Goal: Transaction & Acquisition: Book appointment/travel/reservation

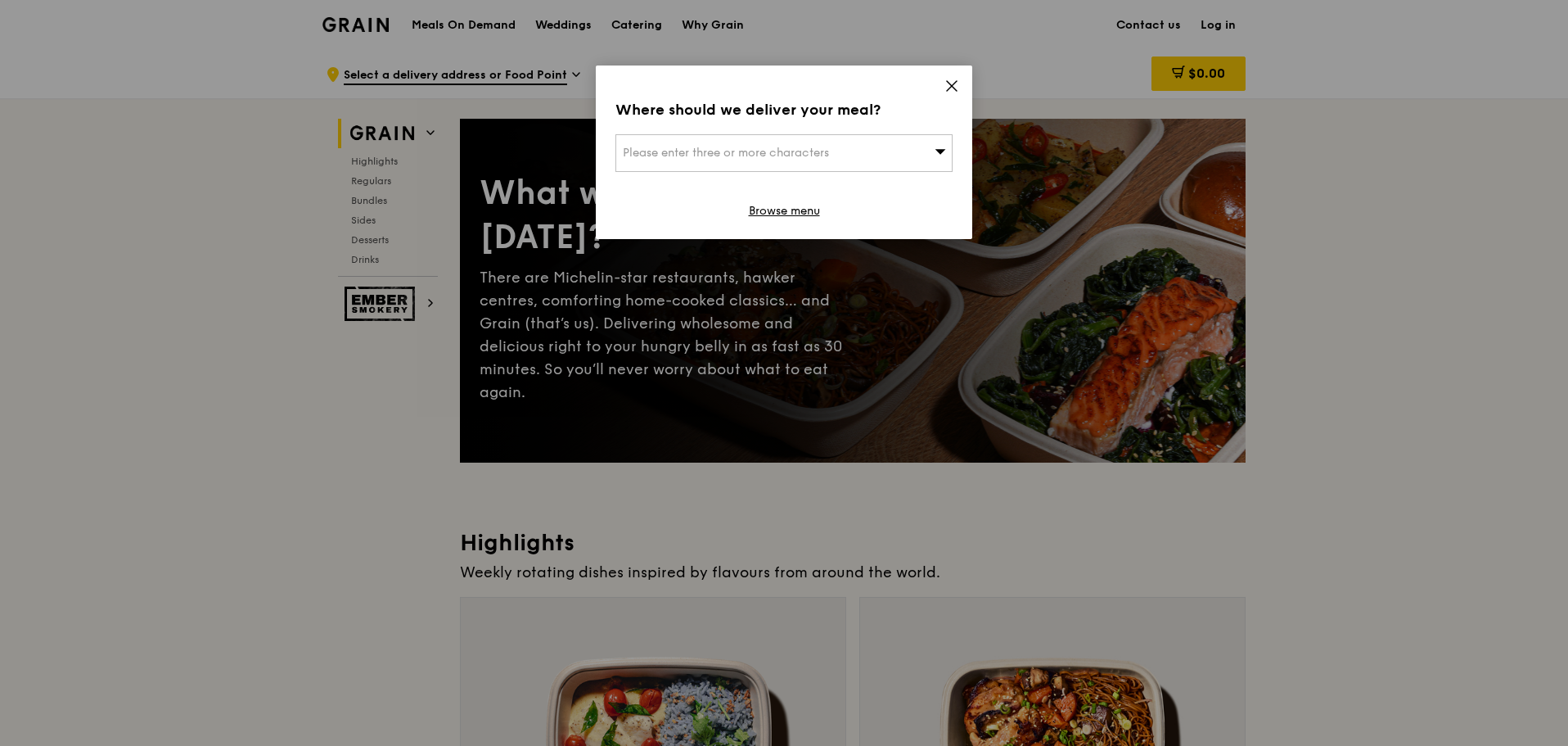
click at [958, 87] on icon at bounding box center [951, 86] width 14 height 14
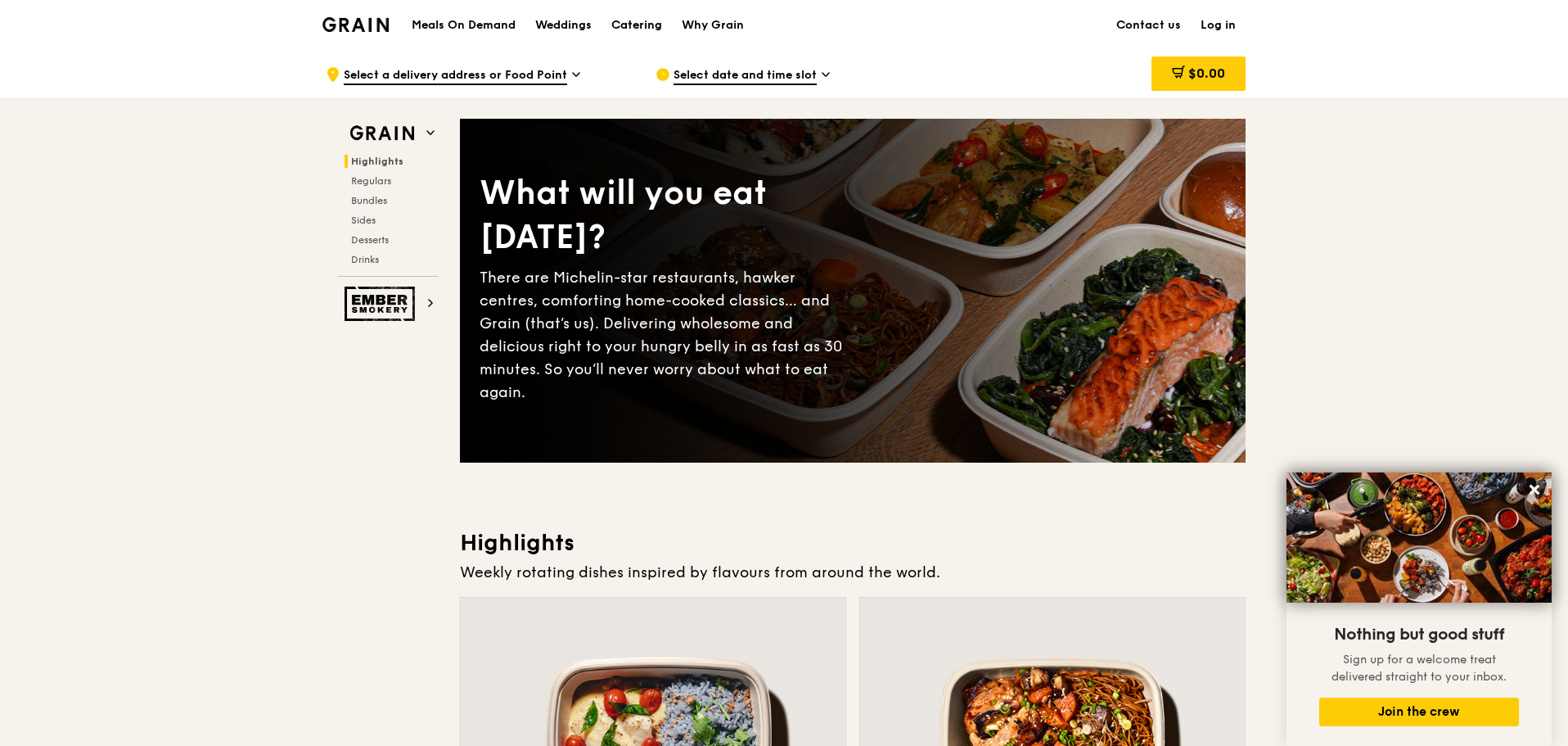
click at [611, 24] on link "Catering" at bounding box center [636, 25] width 71 height 49
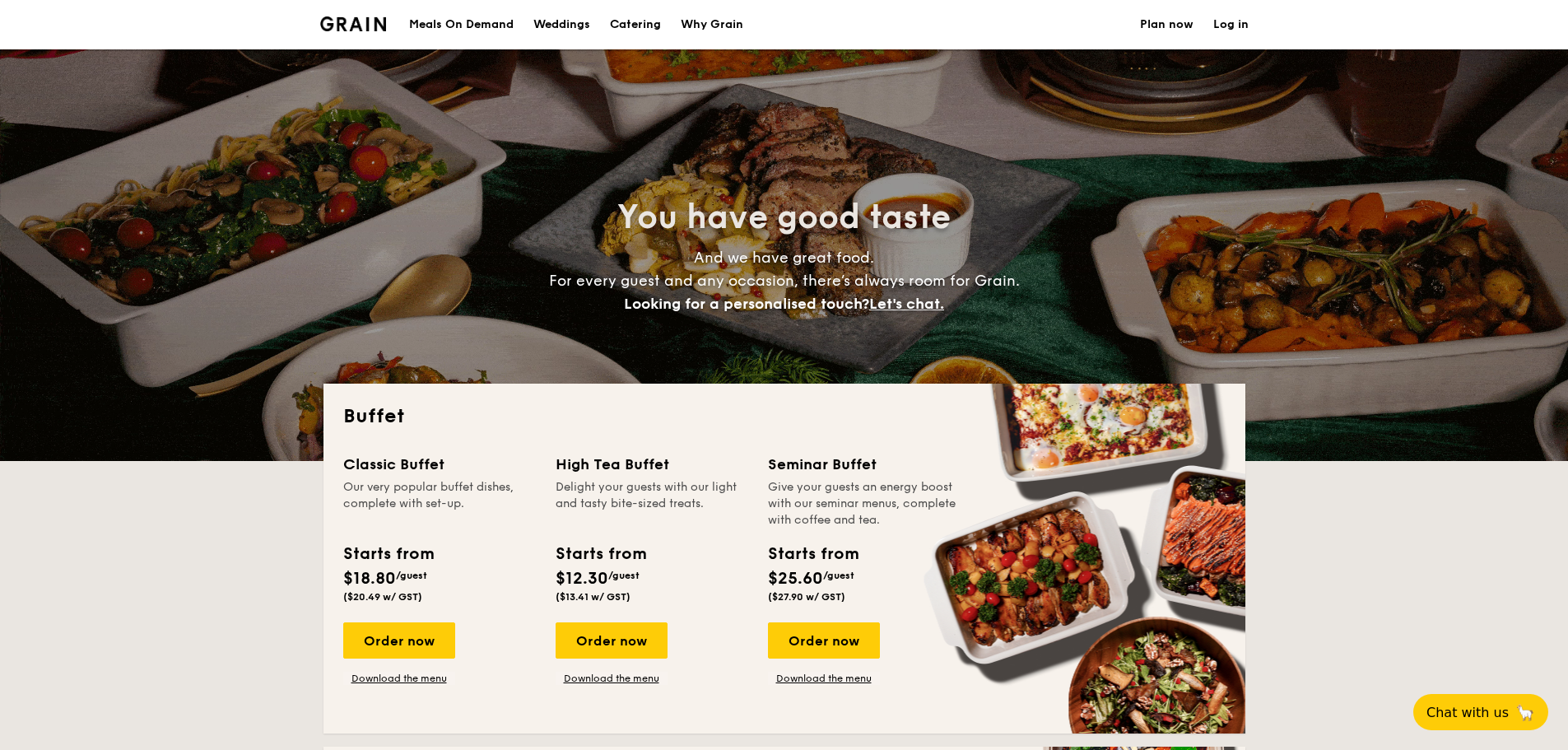
select select
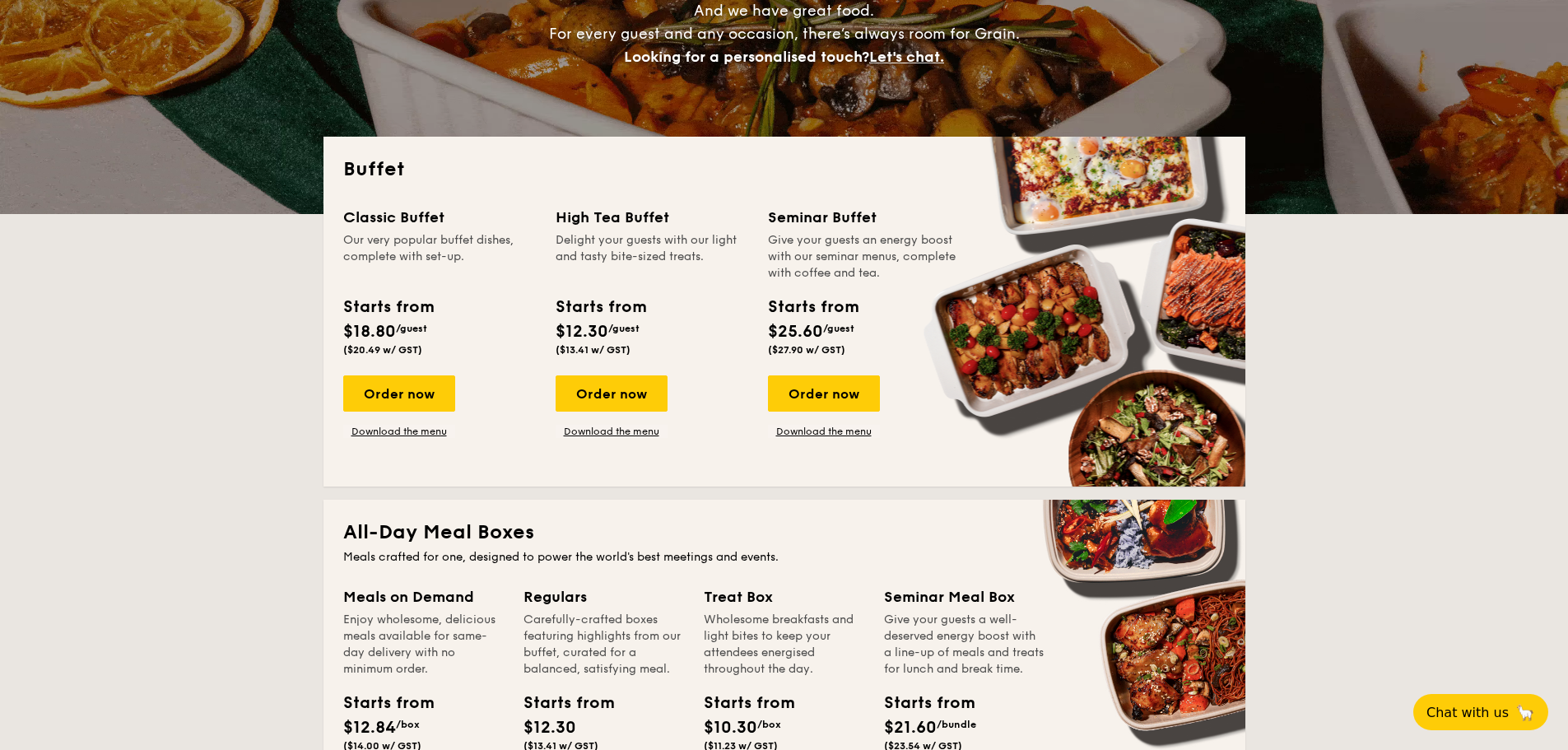
scroll to position [329, 0]
